Goal: Task Accomplishment & Management: Manage account settings

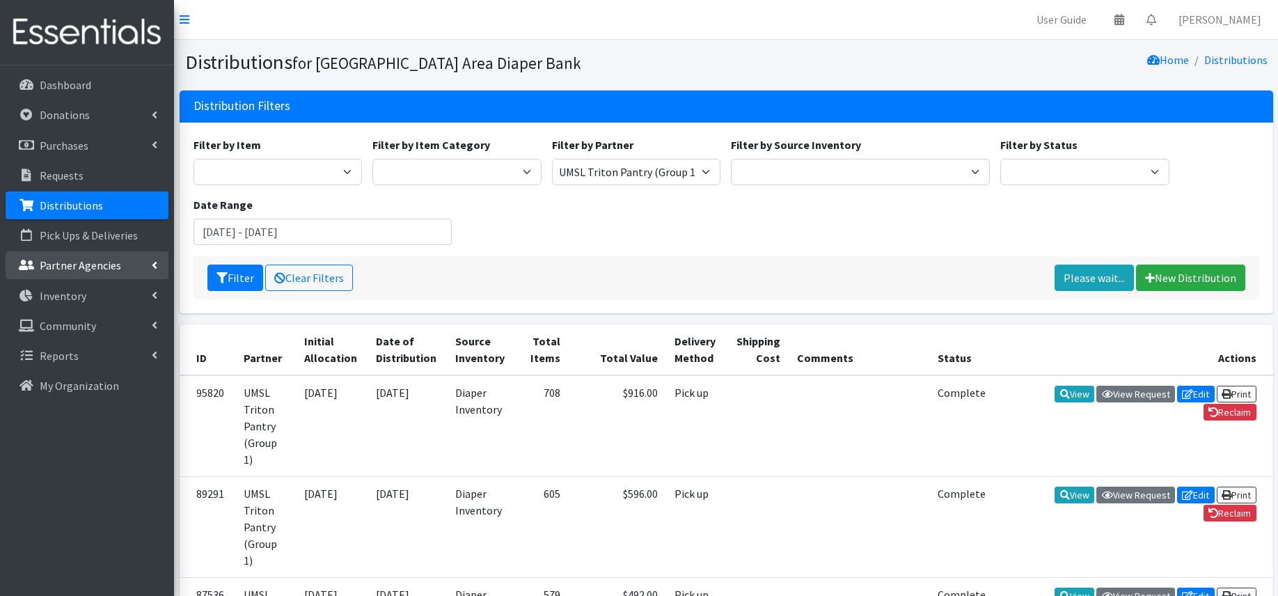
click at [115, 269] on p "Partner Agencies" at bounding box center [80, 265] width 81 height 14
click at [109, 299] on link "All Partners" at bounding box center [87, 296] width 163 height 28
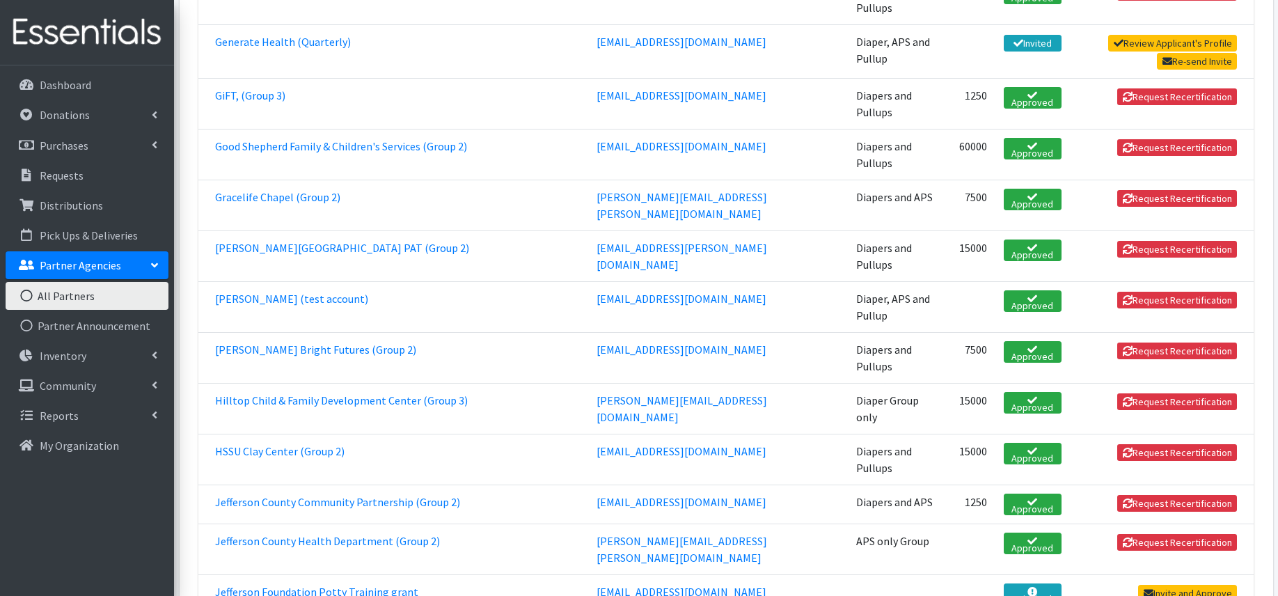
scroll to position [1299, 0]
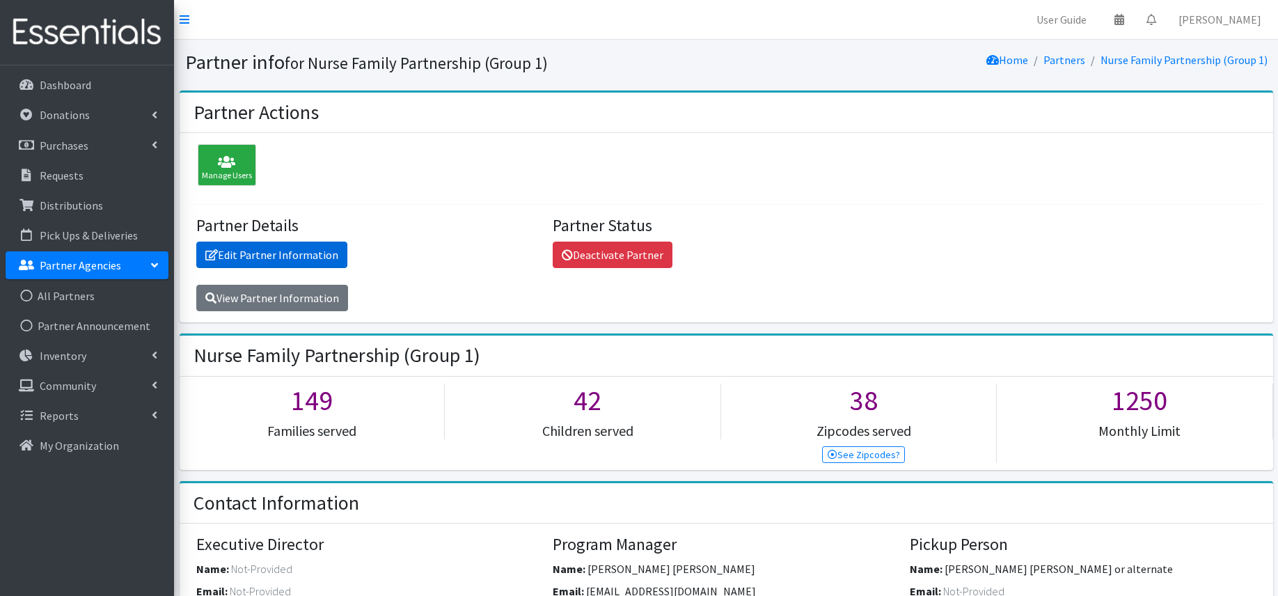
click at [307, 251] on link "Edit Partner Information" at bounding box center [271, 255] width 151 height 26
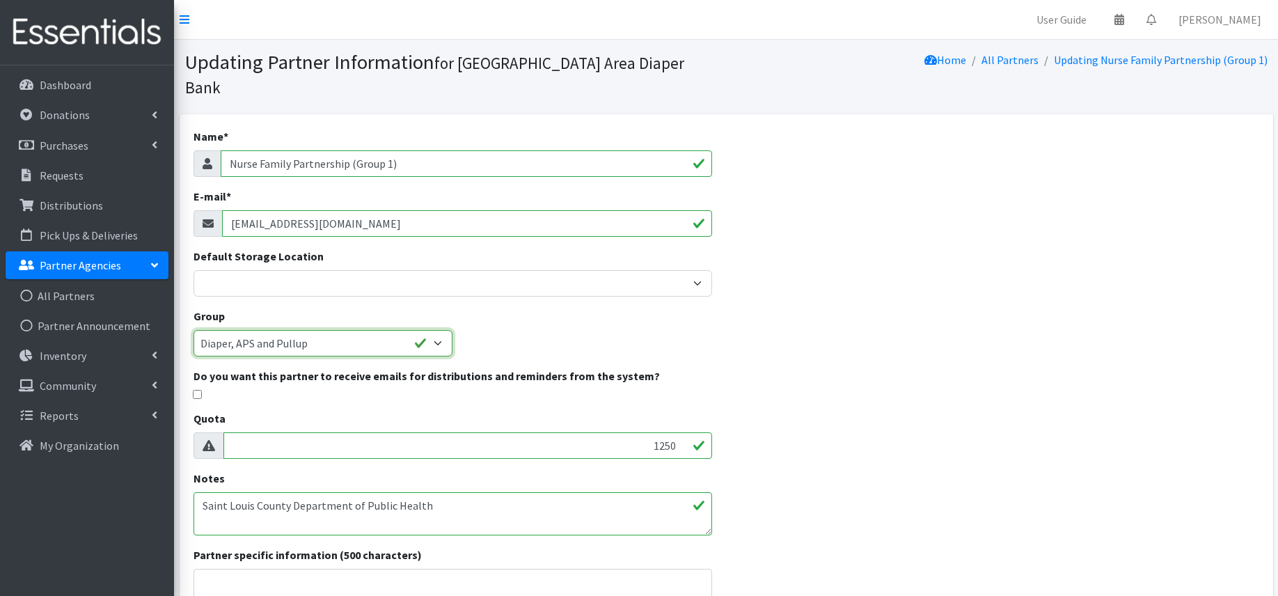
click at [439, 330] on select "None APS only Group Diaper, APS and Pullup Diaper Group only Diapers and Pullup…" at bounding box center [324, 343] width 260 height 26
select select "31"
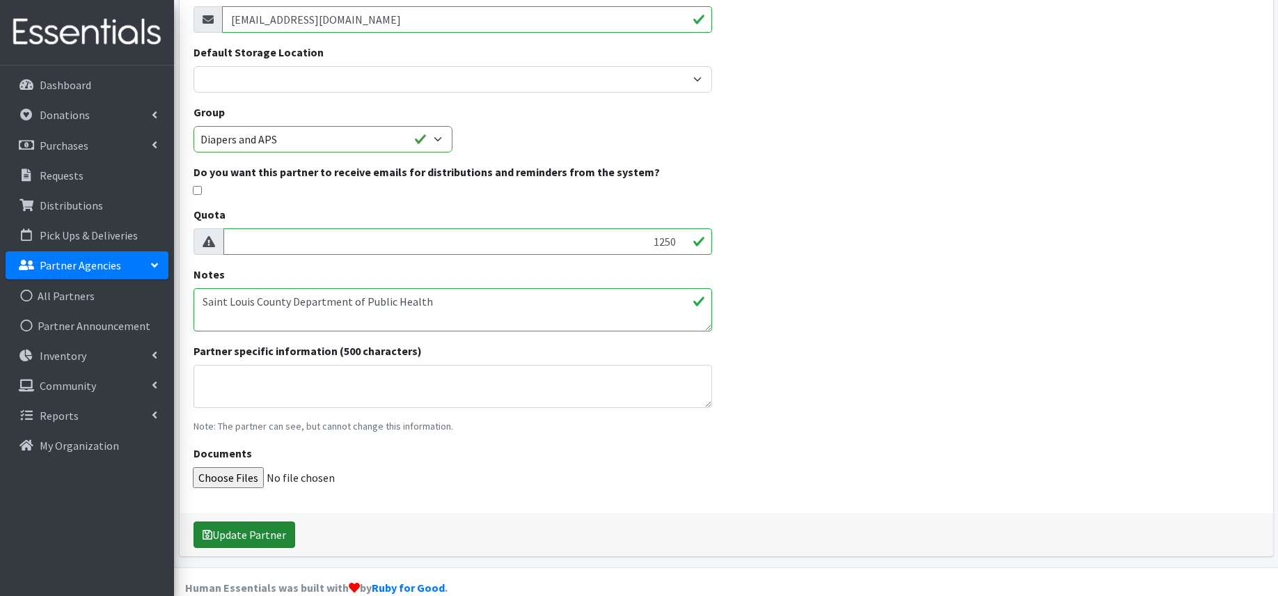
click at [242, 522] on button "Update Partner" at bounding box center [245, 535] width 102 height 26
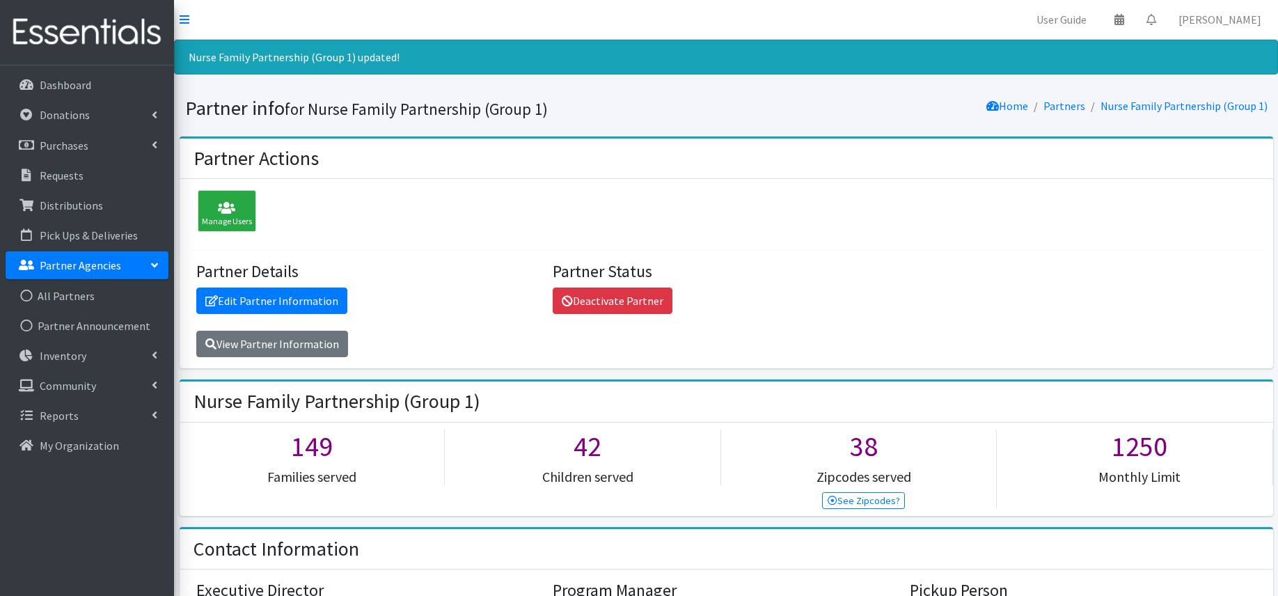
click at [92, 265] on p "Partner Agencies" at bounding box center [80, 265] width 81 height 14
click at [82, 262] on p "Partner Agencies" at bounding box center [80, 265] width 81 height 14
click at [79, 297] on link "All Partners" at bounding box center [87, 296] width 163 height 28
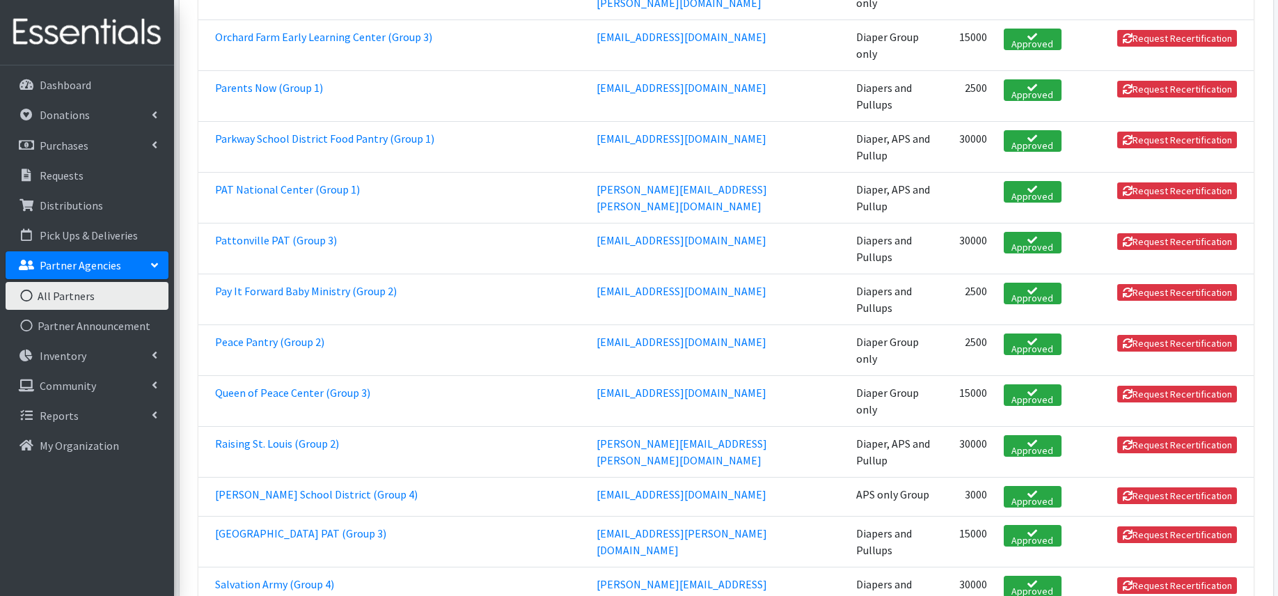
scroll to position [2436, 0]
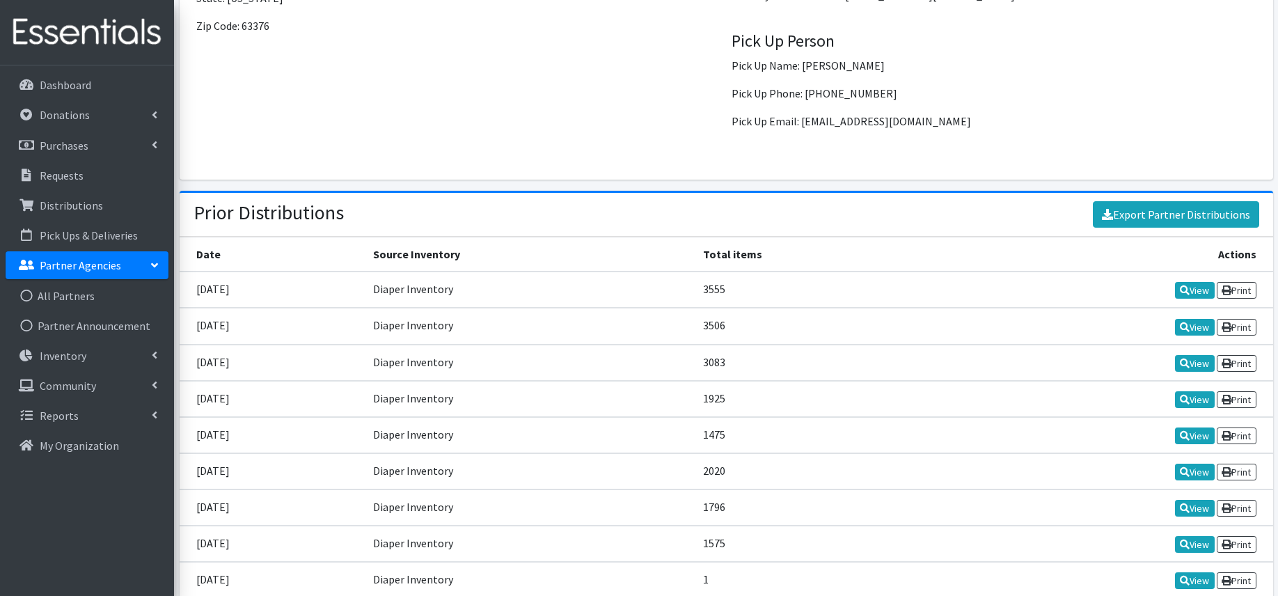
scroll to position [1396, 0]
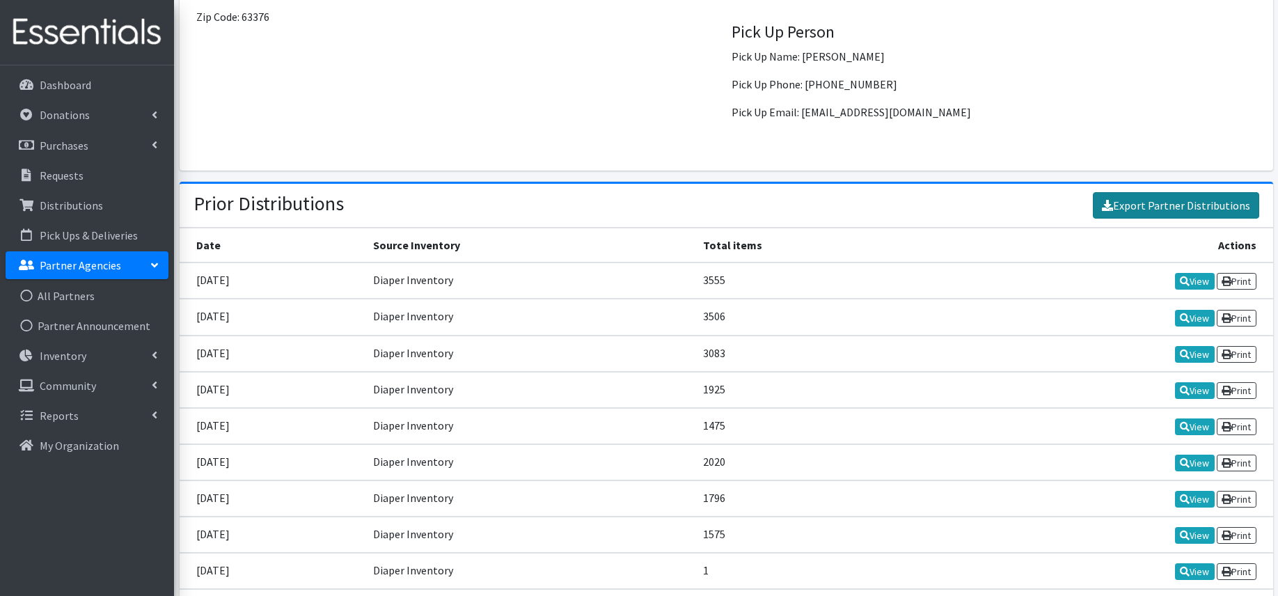
click at [1182, 205] on link "Export Partner Distributions" at bounding box center [1176, 205] width 166 height 26
